Goal: Transaction & Acquisition: Obtain resource

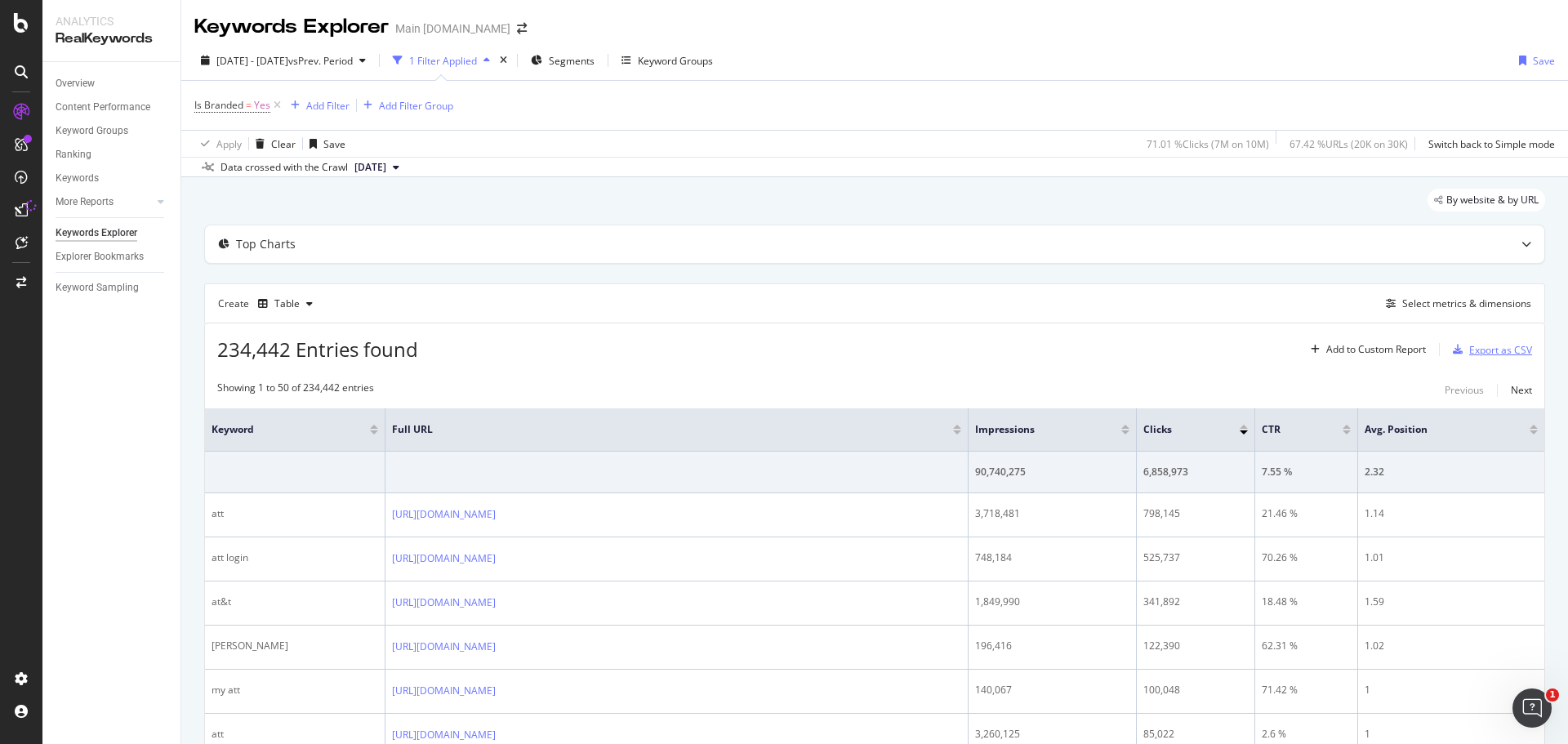
click at [1469, 355] on div "Export as CSV" at bounding box center [1500, 349] width 63 height 14
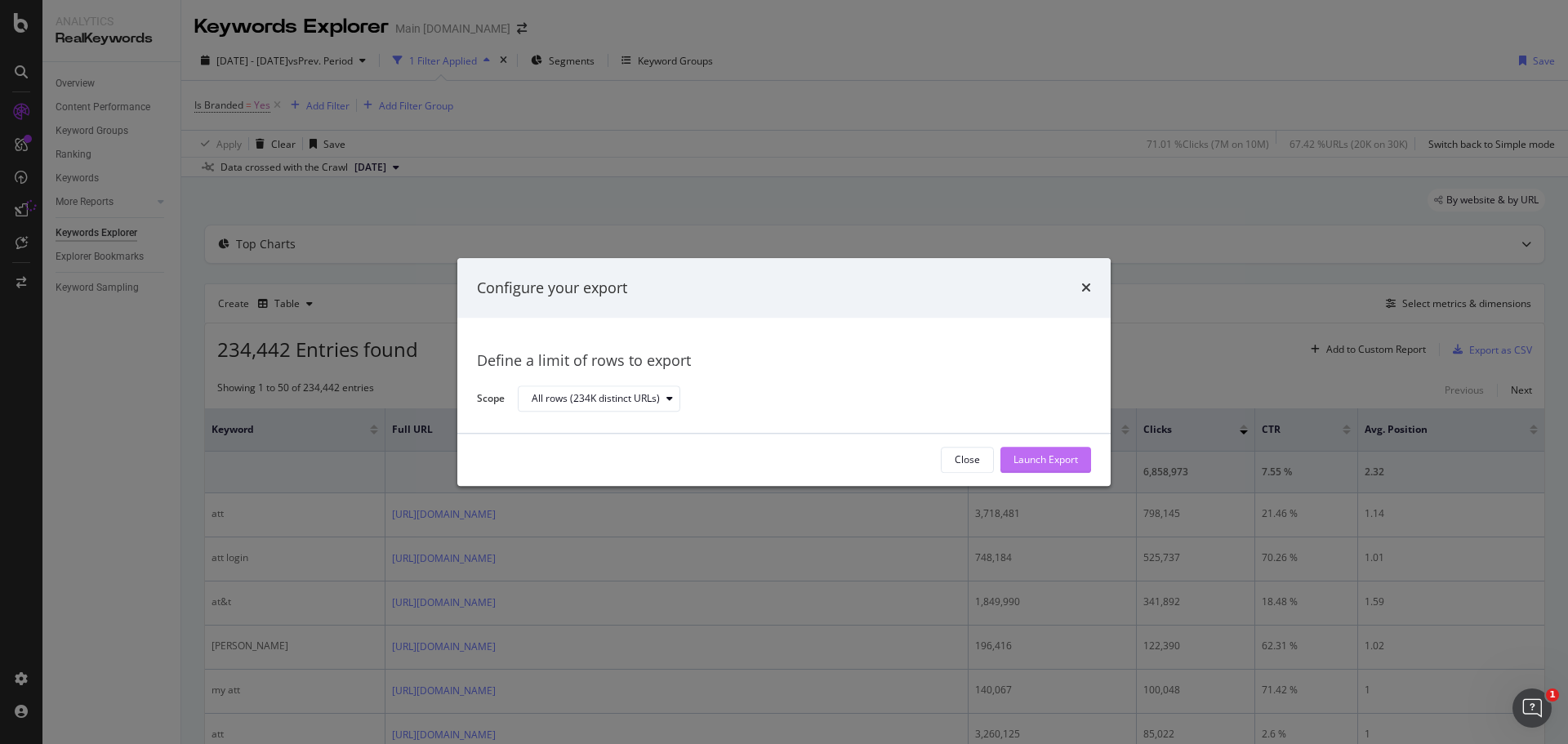
click at [1031, 453] on div "Launch Export" at bounding box center [1045, 460] width 64 height 14
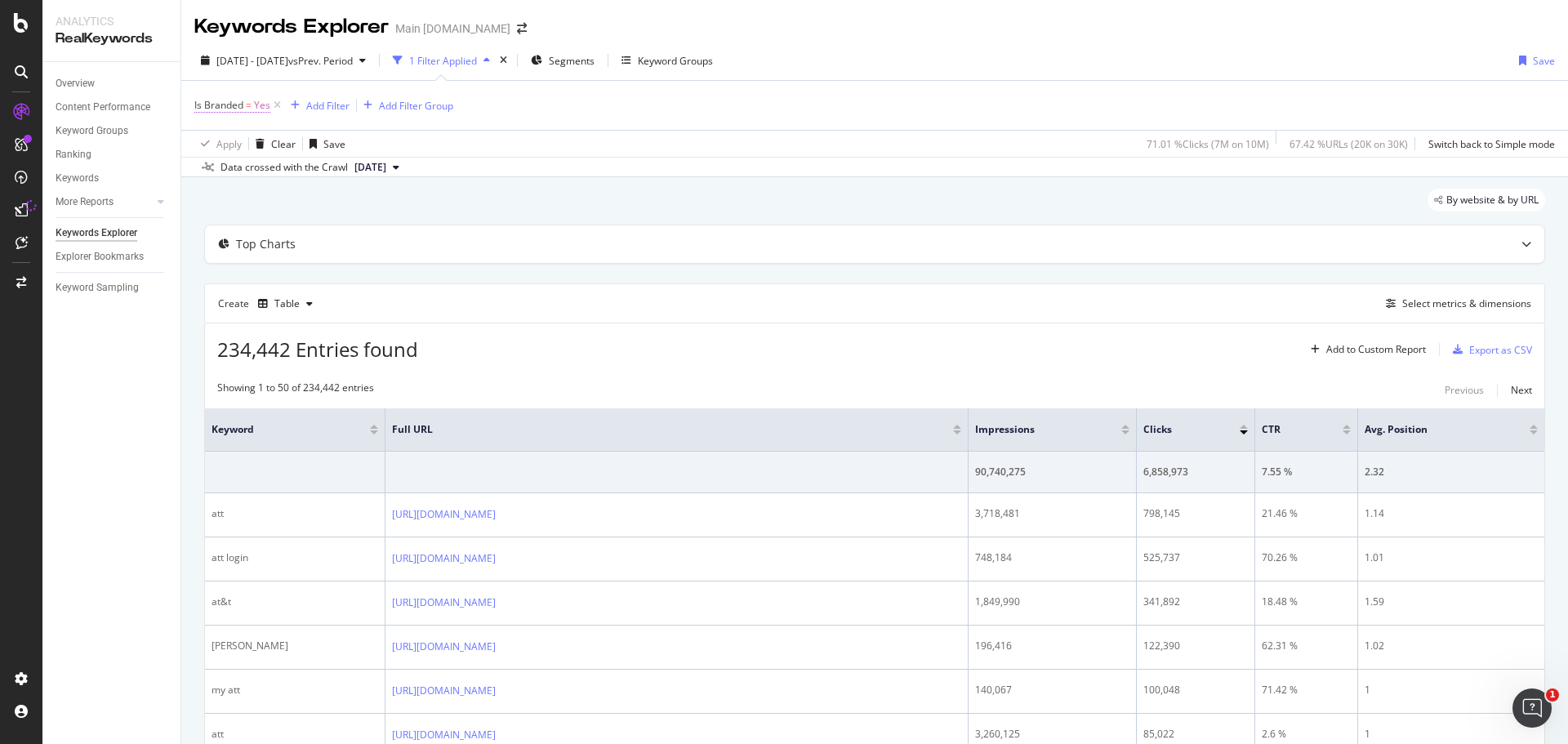
click at [229, 108] on span "Is Branded" at bounding box center [219, 104] width 49 height 14
click at [219, 137] on span "Yes" at bounding box center [217, 143] width 16 height 14
click at [226, 199] on span "No" at bounding box center [223, 198] width 13 height 14
click at [380, 174] on div "Apply" at bounding box center [375, 178] width 25 height 14
click at [1471, 351] on div "Export as CSV" at bounding box center [1500, 349] width 63 height 14
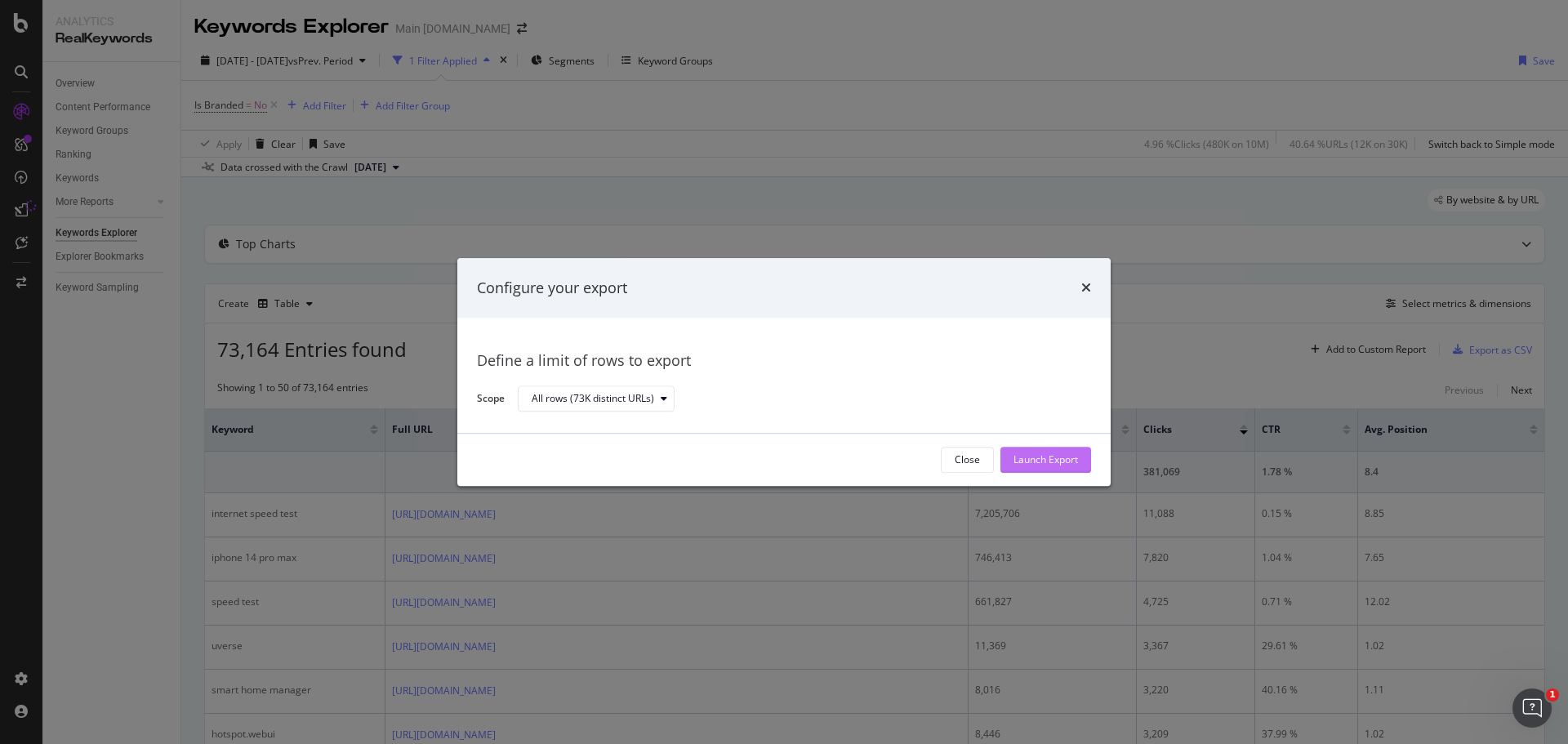
click at [1033, 457] on div "Launch Export" at bounding box center [1045, 460] width 64 height 14
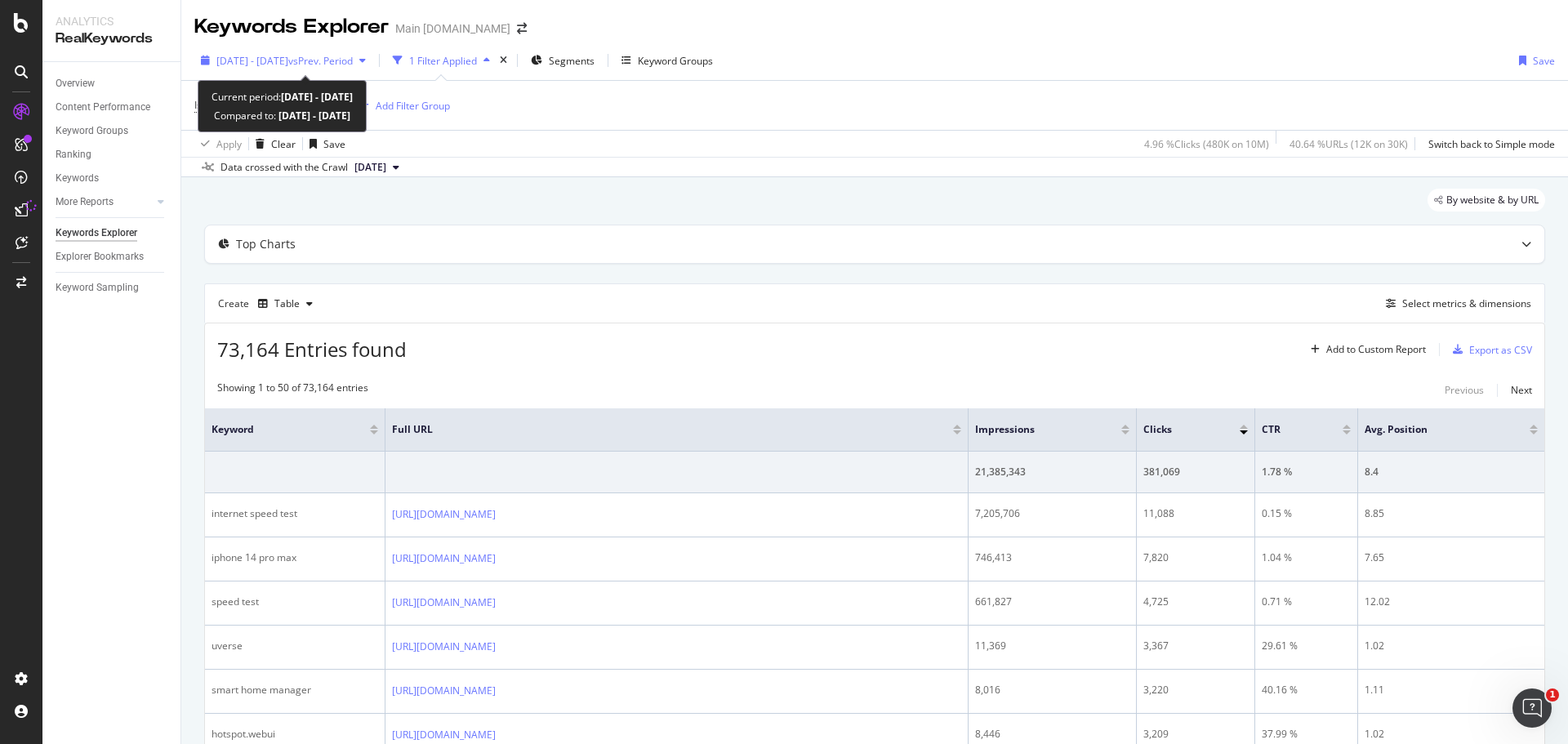
click at [345, 61] on span "vs Prev. Period" at bounding box center [320, 60] width 64 height 14
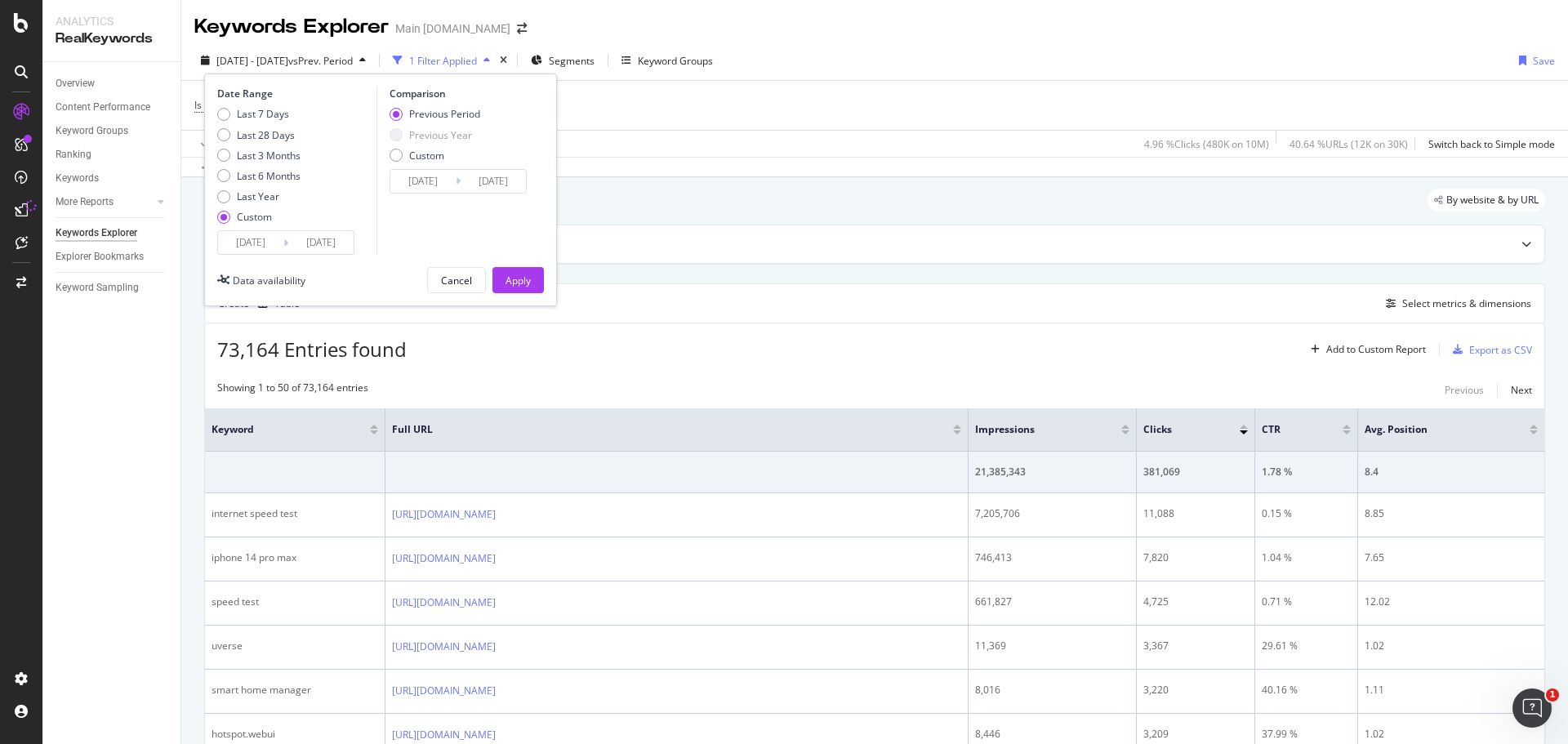
click at [252, 252] on input "[DATE]" at bounding box center [250, 242] width 65 height 23
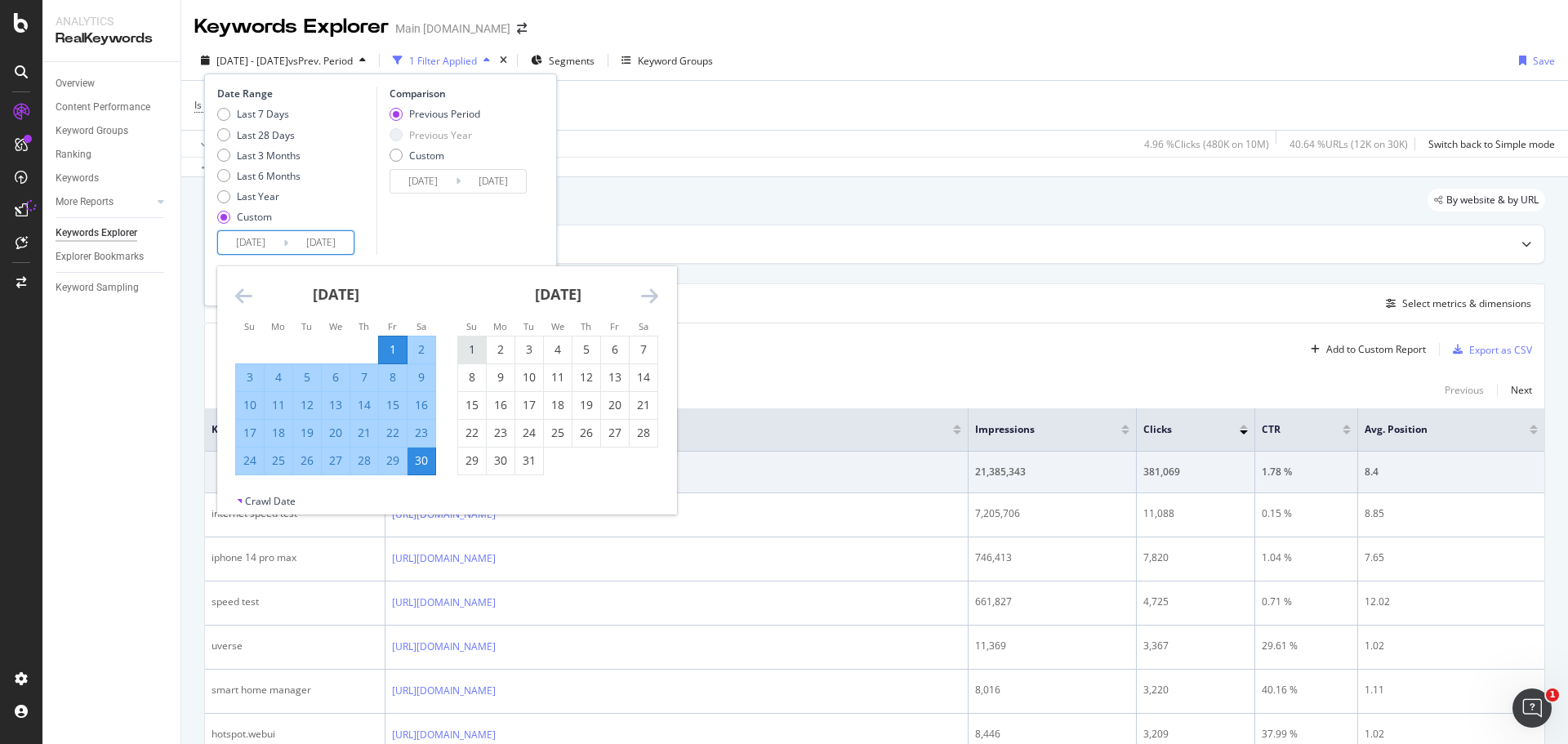
click at [472, 340] on div "1" at bounding box center [471, 349] width 28 height 27
type input "[DATE]"
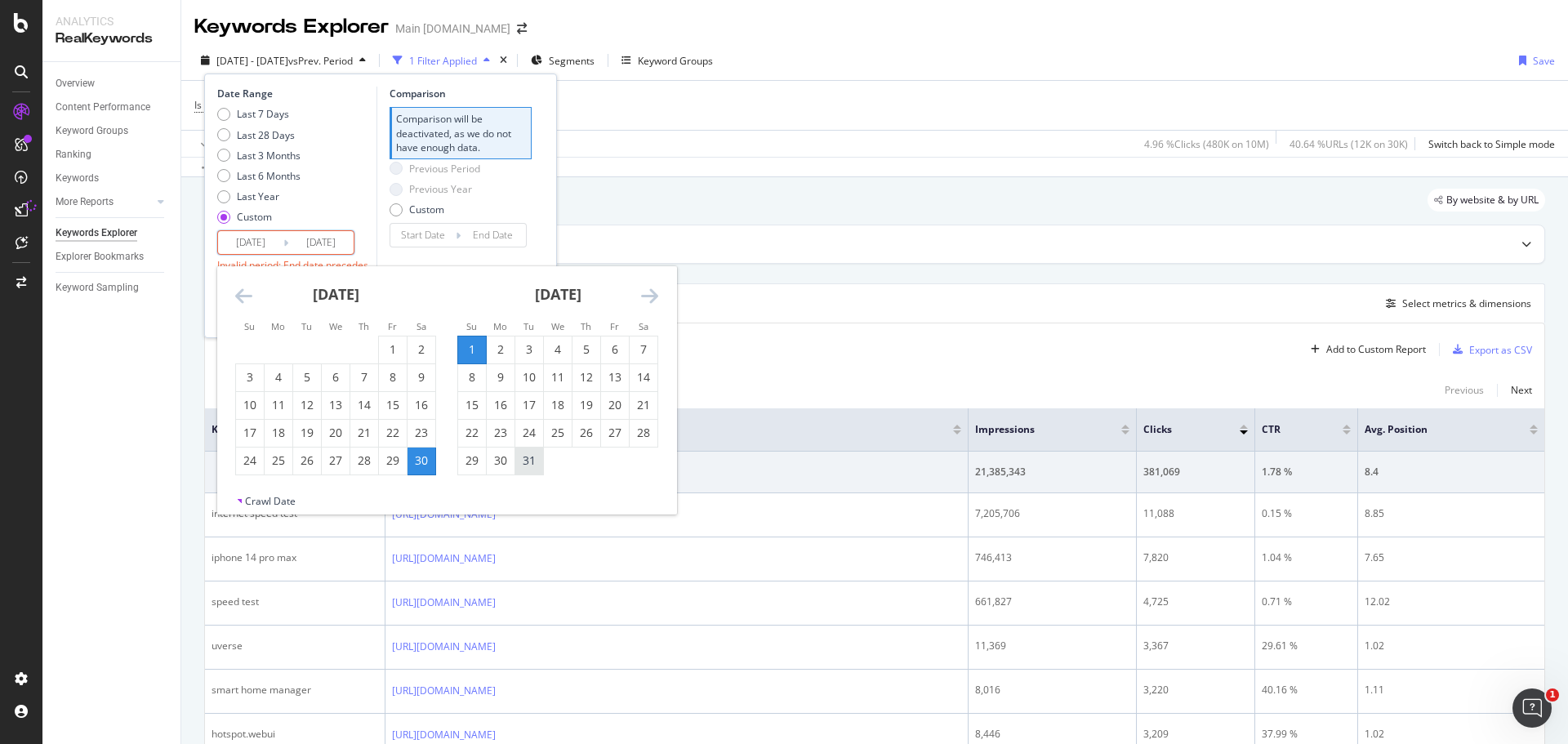
click at [529, 455] on div "31" at bounding box center [528, 460] width 28 height 16
type input "[DATE]"
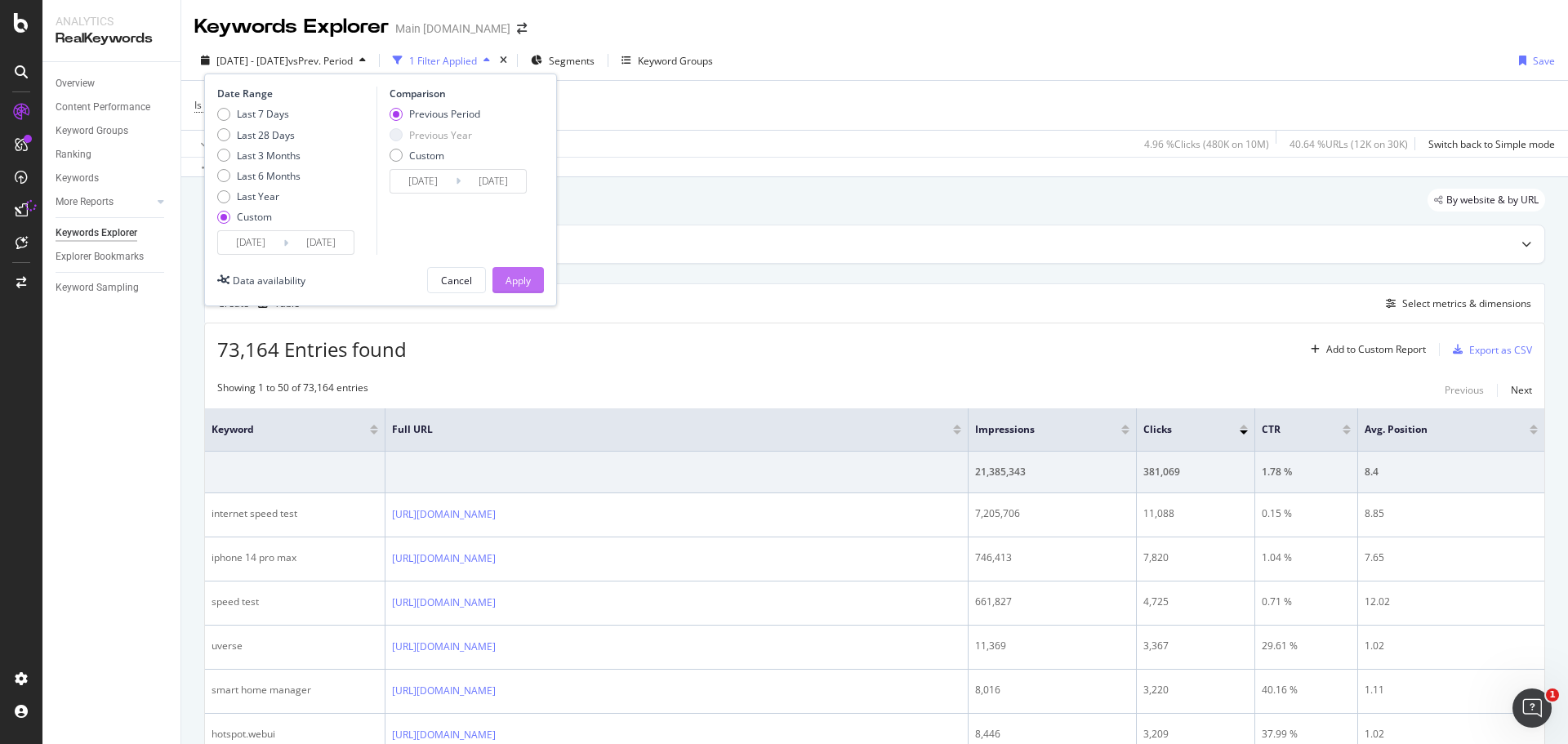
click at [506, 281] on div "Apply" at bounding box center [518, 280] width 25 height 14
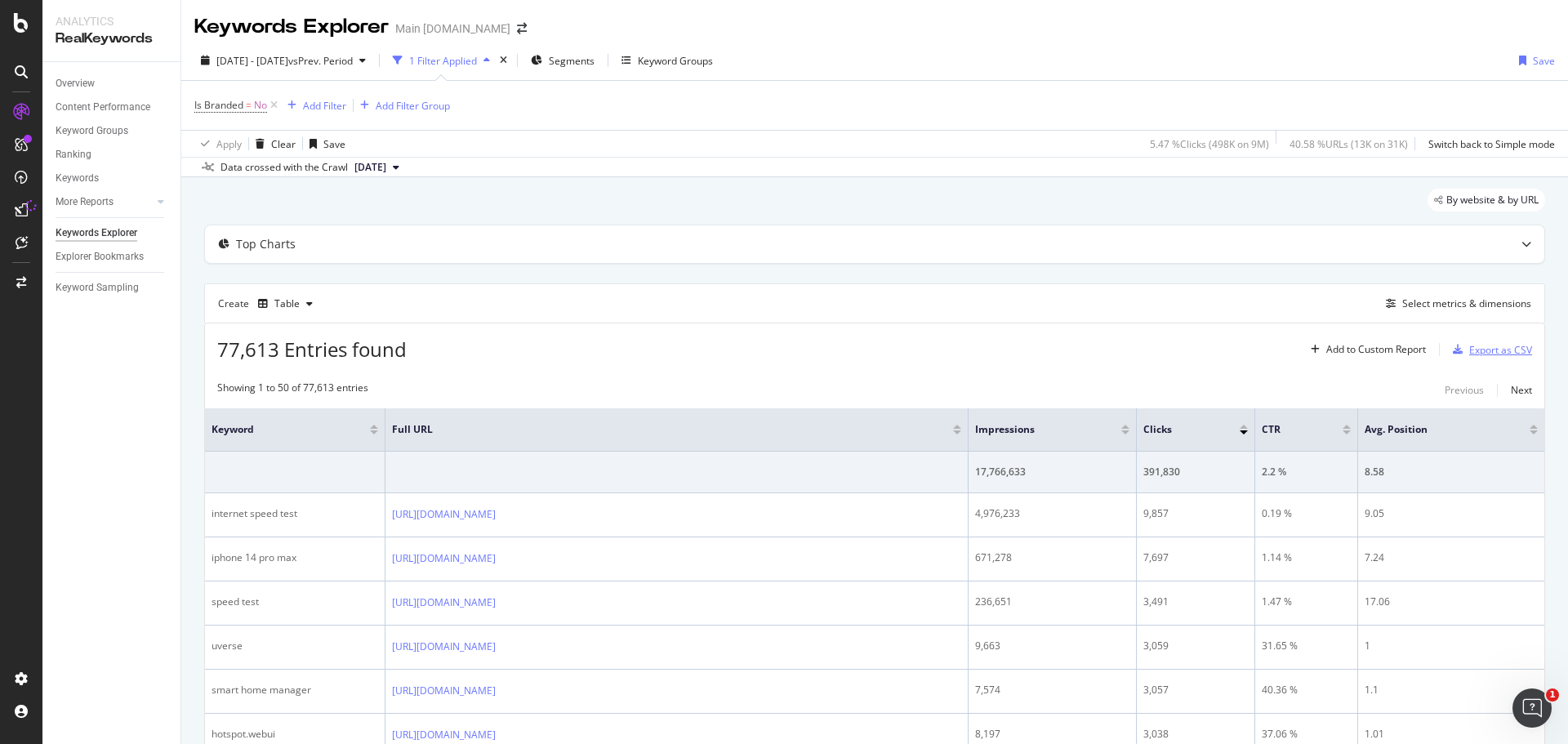
click at [1481, 349] on div "Export as CSV" at bounding box center [1500, 349] width 63 height 14
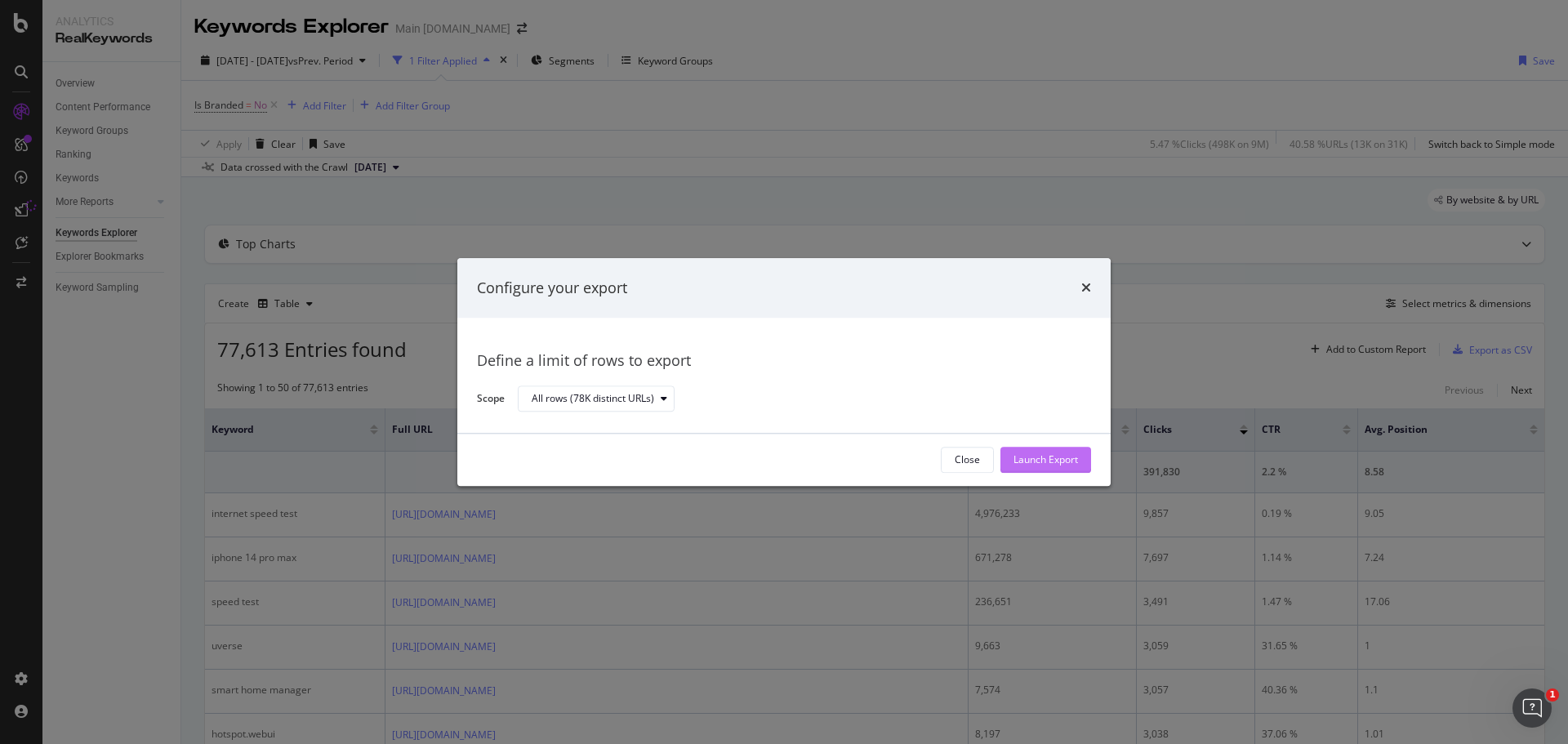
click at [1059, 451] on div "Launch Export" at bounding box center [1045, 459] width 64 height 24
